Goal: Information Seeking & Learning: Check status

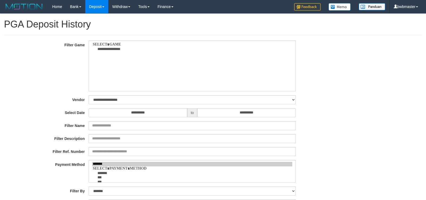
select select
select select "**"
select select
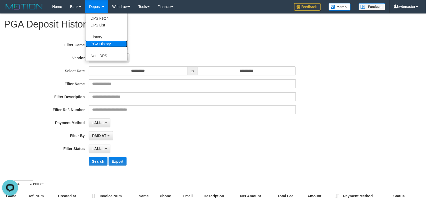
click at [103, 40] on link "PGA History" at bounding box center [106, 43] width 42 height 7
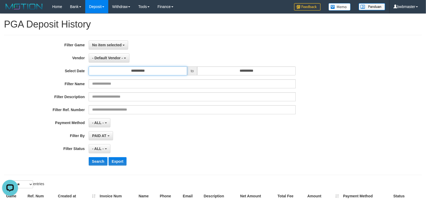
drag, startPoint x: 139, startPoint y: 72, endPoint x: 386, endPoint y: 114, distance: 250.7
click at [140, 72] on input "**********" at bounding box center [138, 70] width 98 height 9
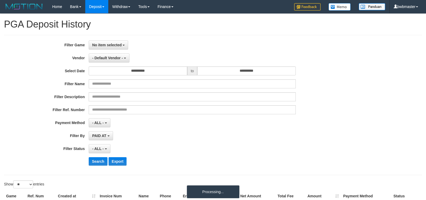
select select
select select "**"
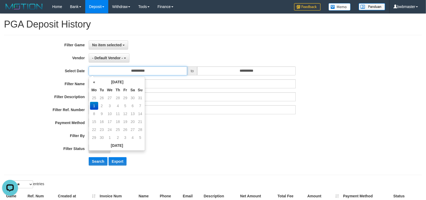
click at [156, 75] on input "**********" at bounding box center [138, 70] width 98 height 9
click at [94, 95] on td "25" at bounding box center [94, 98] width 8 height 8
type input "**********"
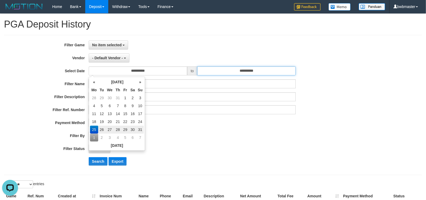
click at [255, 71] on input "**********" at bounding box center [246, 70] width 98 height 9
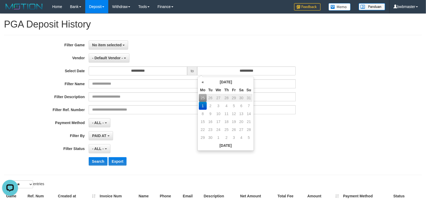
click at [249, 100] on td "31" at bounding box center [248, 98] width 7 height 8
type input "**********"
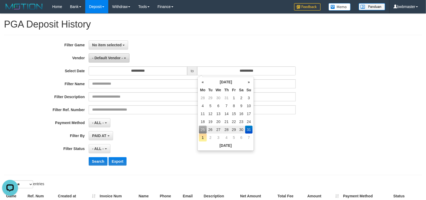
click at [115, 57] on span "- Default Vendor -" at bounding box center [107, 58] width 31 height 4
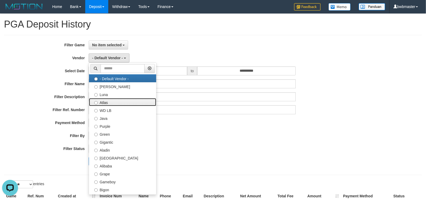
click at [121, 103] on label "Atlas" at bounding box center [122, 102] width 67 height 8
select select "**********"
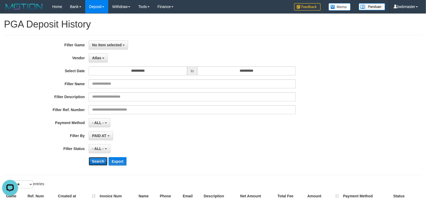
click at [96, 164] on button "Search" at bounding box center [98, 161] width 19 height 8
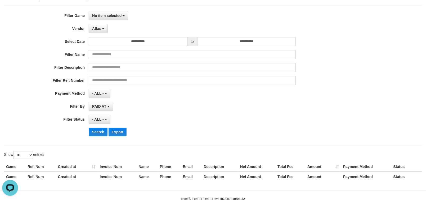
scroll to position [46, 0]
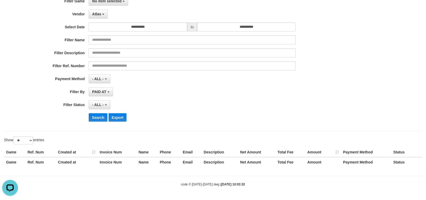
click at [206, 146] on div "Game Ref. Num Created at Invoice Num Name Phone Email Description Net Amount To…" at bounding box center [213, 157] width 426 height 23
click at [97, 122] on div "**********" at bounding box center [177, 61] width 355 height 129
click at [98, 118] on button "Search" at bounding box center [98, 117] width 19 height 8
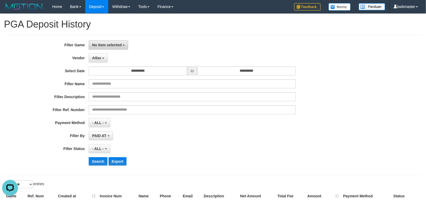
click at [115, 46] on span "No item selected" at bounding box center [106, 45] width 29 height 4
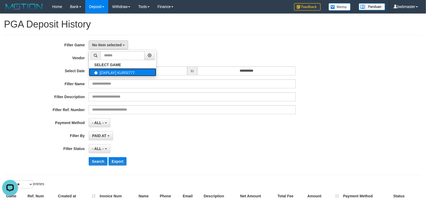
click at [111, 70] on label "[OXPLAY] KURSI777" at bounding box center [122, 72] width 67 height 8
select select "****"
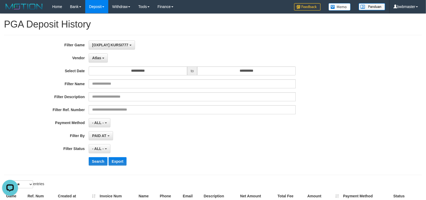
scroll to position [5, 0]
click at [98, 164] on button "Search" at bounding box center [98, 161] width 19 height 8
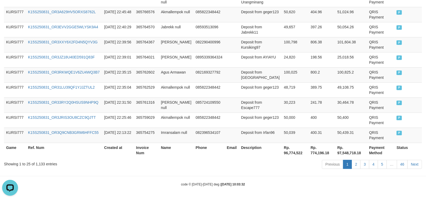
scroll to position [446, 0]
click at [288, 150] on th "Rp. 96,774,522" at bounding box center [295, 150] width 27 height 15
click at [286, 150] on th "Rp. 96,774,522" at bounding box center [295, 150] width 27 height 15
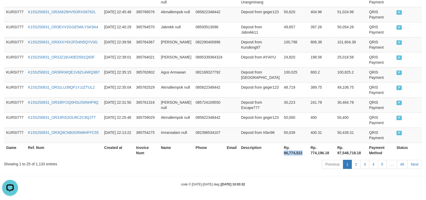
copy th "96,774,522"
click at [124, 70] on td "[DATE] 22:35:15" at bounding box center [118, 74] width 32 height 15
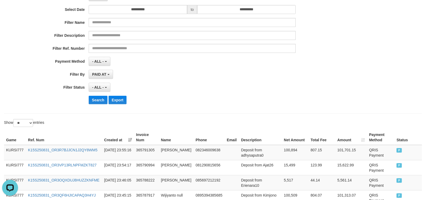
scroll to position [0, 0]
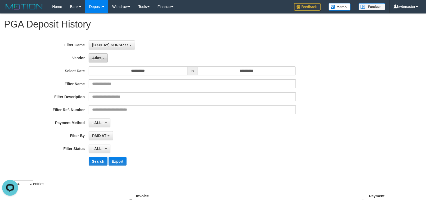
click at [101, 61] on button "Atlas" at bounding box center [98, 57] width 19 height 9
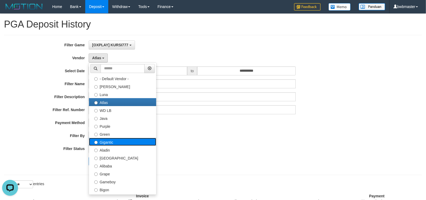
click at [117, 140] on label "Gigantic" at bounding box center [122, 142] width 67 height 8
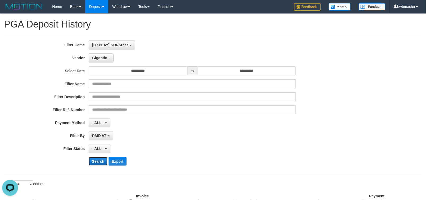
click at [98, 164] on button "Search" at bounding box center [98, 161] width 19 height 8
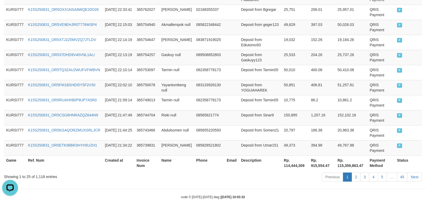
scroll to position [446, 0]
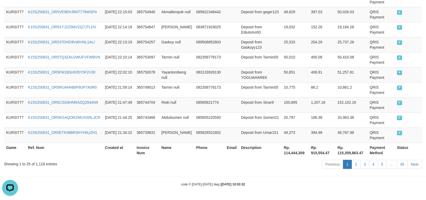
click at [288, 151] on th "Rp. 114,444,309" at bounding box center [295, 150] width 27 height 15
copy th "114,444,309"
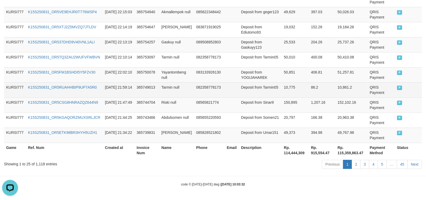
drag, startPoint x: 133, startPoint y: 89, endPoint x: 137, endPoint y: 89, distance: 4.5
click at [133, 89] on td "[DATE] 21:59:14" at bounding box center [119, 89] width 32 height 15
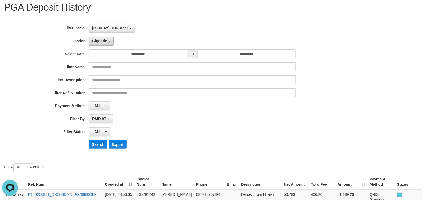
scroll to position [0, 0]
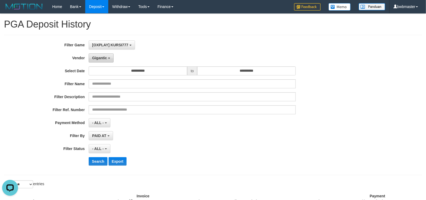
click at [100, 56] on span "Gigantic" at bounding box center [99, 58] width 15 height 4
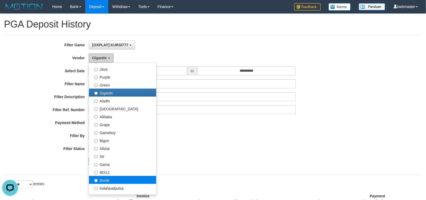
scroll to position [79, 0]
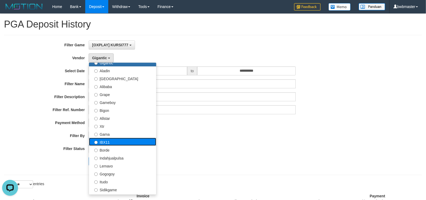
click at [120, 140] on label "IBX11" at bounding box center [122, 142] width 67 height 8
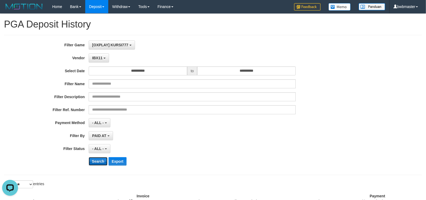
click at [103, 164] on button "Search" at bounding box center [98, 161] width 19 height 8
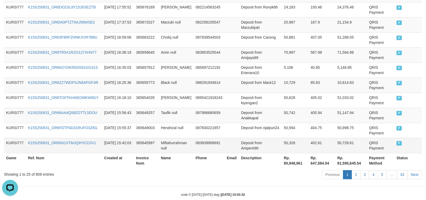
scroll to position [446, 0]
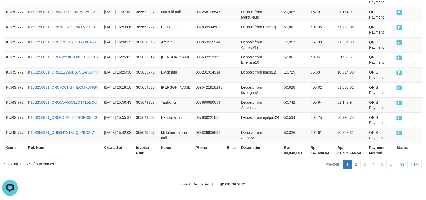
click at [283, 152] on th "Rp. 80,948,061" at bounding box center [295, 150] width 27 height 15
copy th "80,948,061"
click at [212, 98] on td "087886680659" at bounding box center [208, 104] width 31 height 15
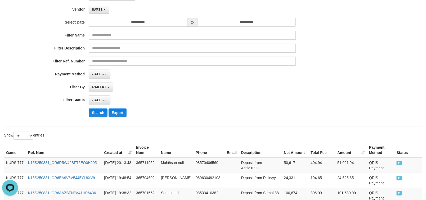
scroll to position [0, 0]
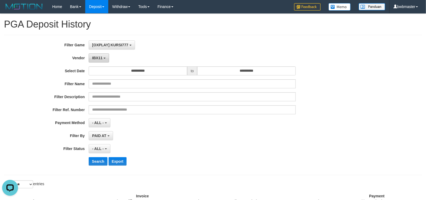
drag, startPoint x: 104, startPoint y: 61, endPoint x: 110, endPoint y: 64, distance: 7.1
click at [104, 60] on button "IBX11" at bounding box center [99, 57] width 20 height 9
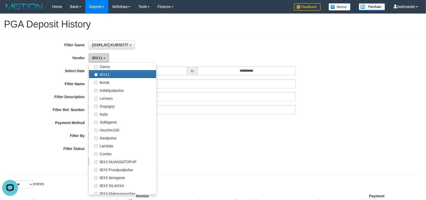
scroll to position [150, 0]
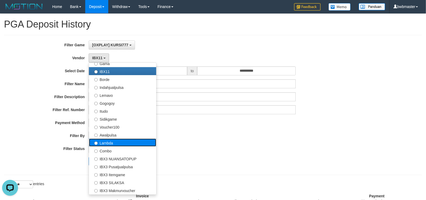
click at [136, 144] on label "Lambda" at bounding box center [122, 143] width 67 height 8
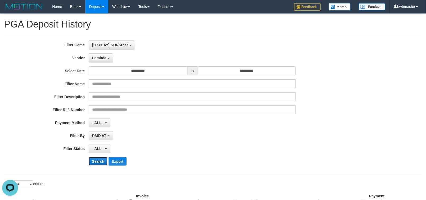
click at [98, 166] on button "Search" at bounding box center [98, 161] width 19 height 8
click at [100, 164] on button "Search" at bounding box center [98, 161] width 19 height 8
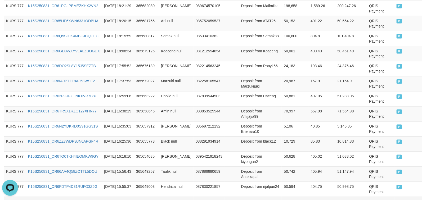
scroll to position [446, 0]
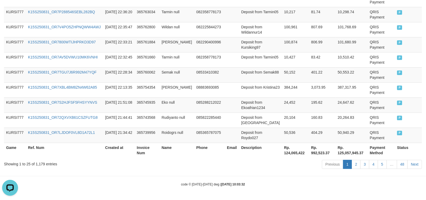
click at [288, 152] on th "Rp. 124,065,422" at bounding box center [295, 150] width 27 height 15
copy th "124,065,422"
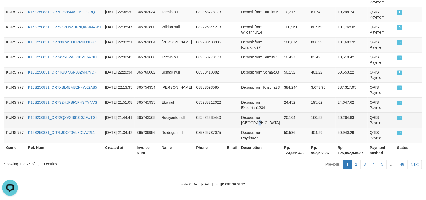
click at [254, 120] on td "Deposit from [GEOGRAPHIC_DATA]" at bounding box center [260, 119] width 43 height 15
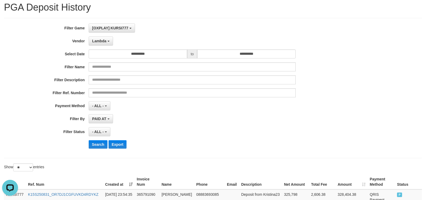
scroll to position [0, 0]
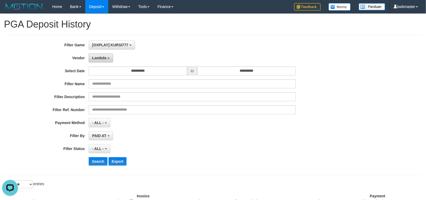
click at [106, 62] on button "Lambda" at bounding box center [101, 57] width 24 height 9
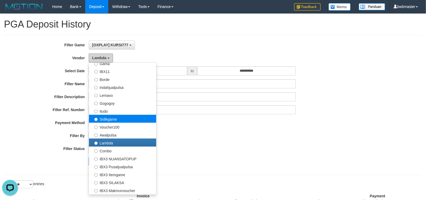
scroll to position [173, 0]
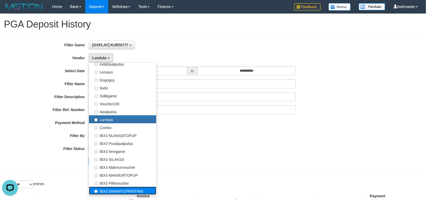
click at [137, 191] on label "IBX3 DINAMYCPRINTING" at bounding box center [122, 191] width 67 height 8
select select "**********"
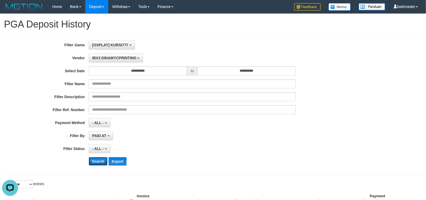
click at [102, 160] on button "Search" at bounding box center [98, 161] width 19 height 8
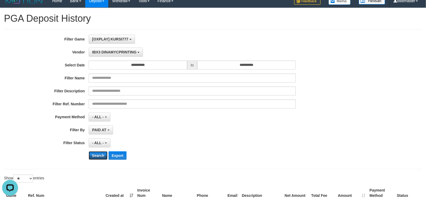
scroll to position [446, 0]
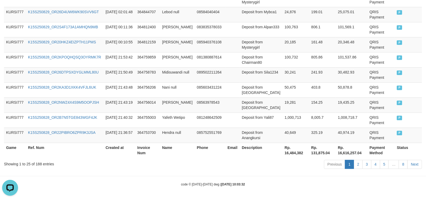
click at [288, 153] on th "Rp. 16,484,382" at bounding box center [295, 150] width 27 height 15
copy th "16,484,382"
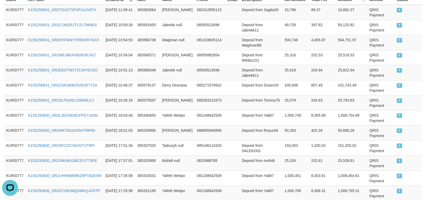
scroll to position [0, 0]
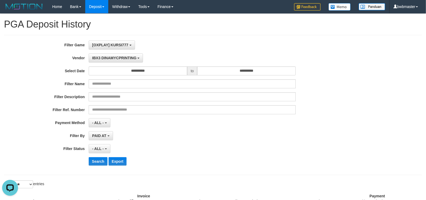
click at [288, 51] on div "**********" at bounding box center [177, 104] width 355 height 129
click at [234, 49] on div "[OXPLAY] KURSI777 SELECT GAME [OXPLAY] KURSI777" at bounding box center [192, 44] width 207 height 9
click at [280, 127] on div "- ALL - SELECT ALL - ALL - SELECT PAYMENT METHOD Mandiri BNI OVO CIMB BRI MAYBA…" at bounding box center [192, 122] width 207 height 9
